Goal: Use online tool/utility

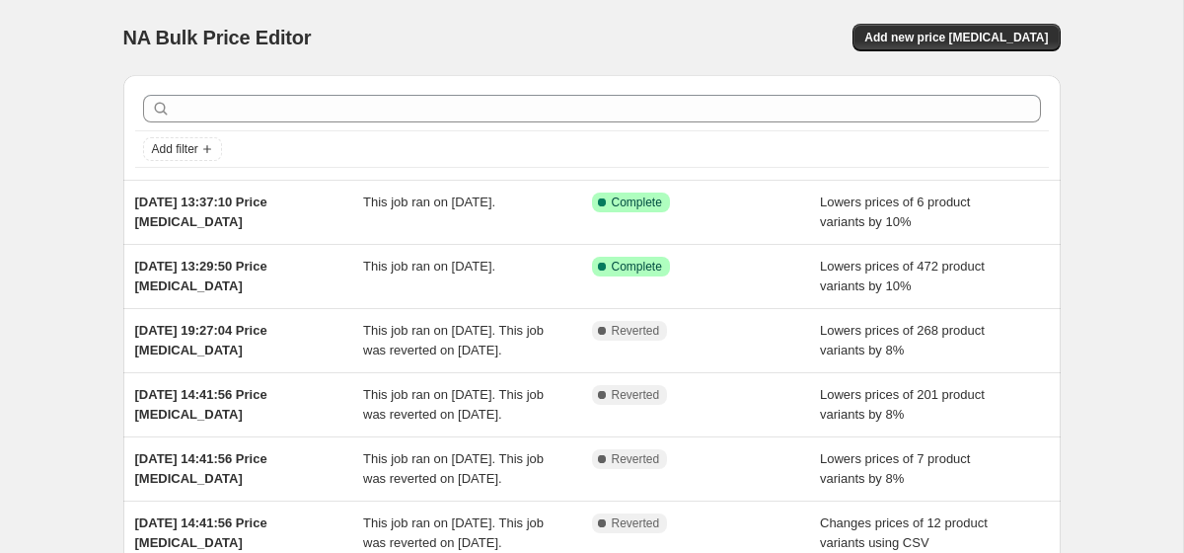
click at [1125, 279] on div "NA Bulk Price Editor. This page is ready NA Bulk Price Editor Add new price [ME…" at bounding box center [591, 508] width 1183 height 1016
click at [577, 19] on div "NA Bulk Price Editor. This page is ready NA Bulk Price Editor Add new price [ME…" at bounding box center [591, 37] width 937 height 75
click at [574, 40] on div "NA Bulk Price Editor" at bounding box center [348, 38] width 451 height 28
click at [559, 7] on div "NA Bulk Price Editor. This page is ready NA Bulk Price Editor Add new price [ME…" at bounding box center [591, 37] width 937 height 75
